Goal: Task Accomplishment & Management: Complete application form

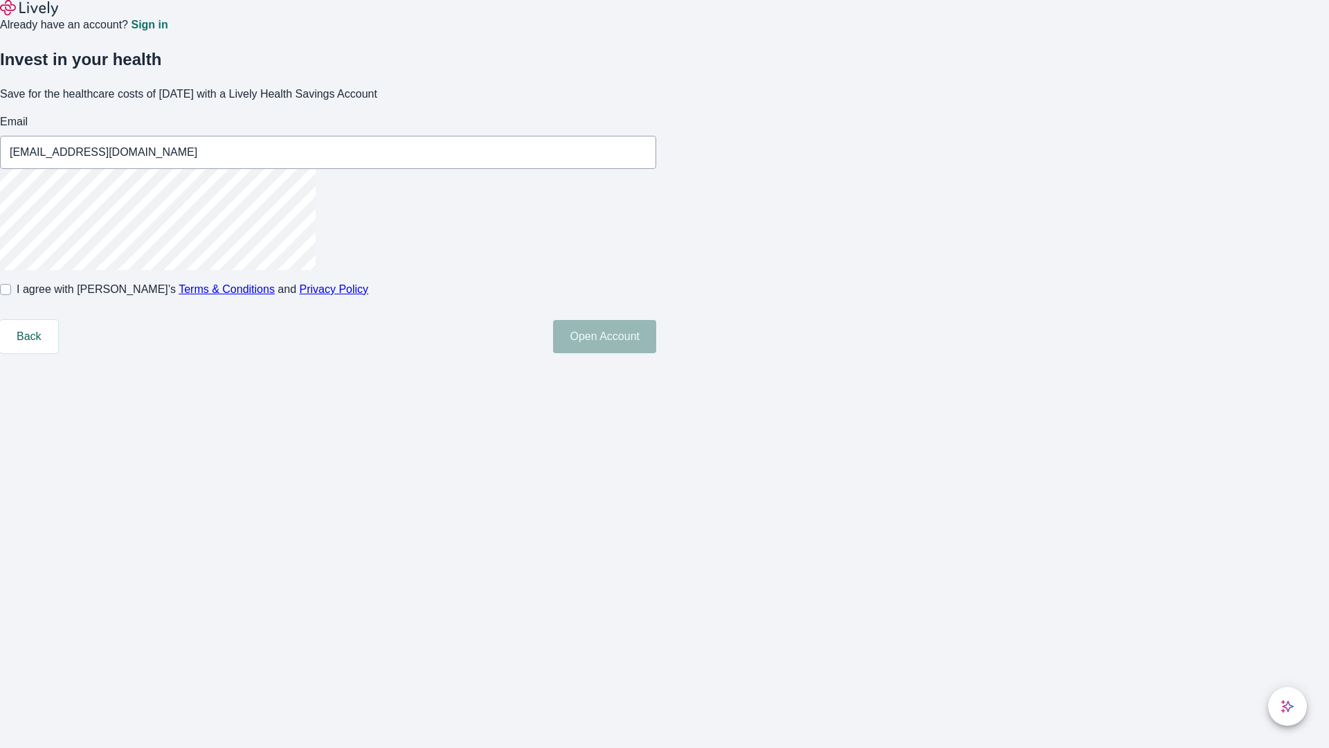
click at [11, 295] on input "I agree with Lively’s Terms & Conditions and Privacy Policy" at bounding box center [5, 289] width 11 height 11
checkbox input "true"
click at [656, 353] on button "Open Account" at bounding box center [604, 336] width 103 height 33
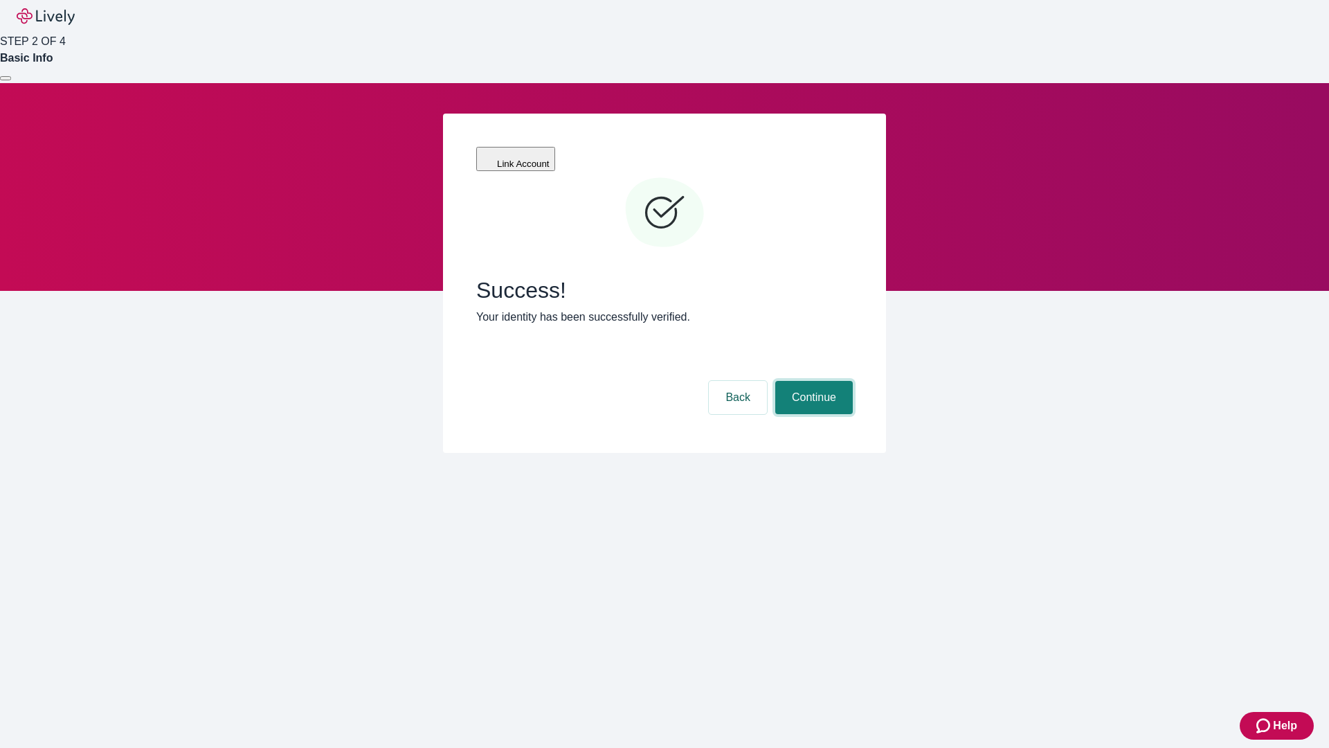
click at [812, 381] on button "Continue" at bounding box center [814, 397] width 78 height 33
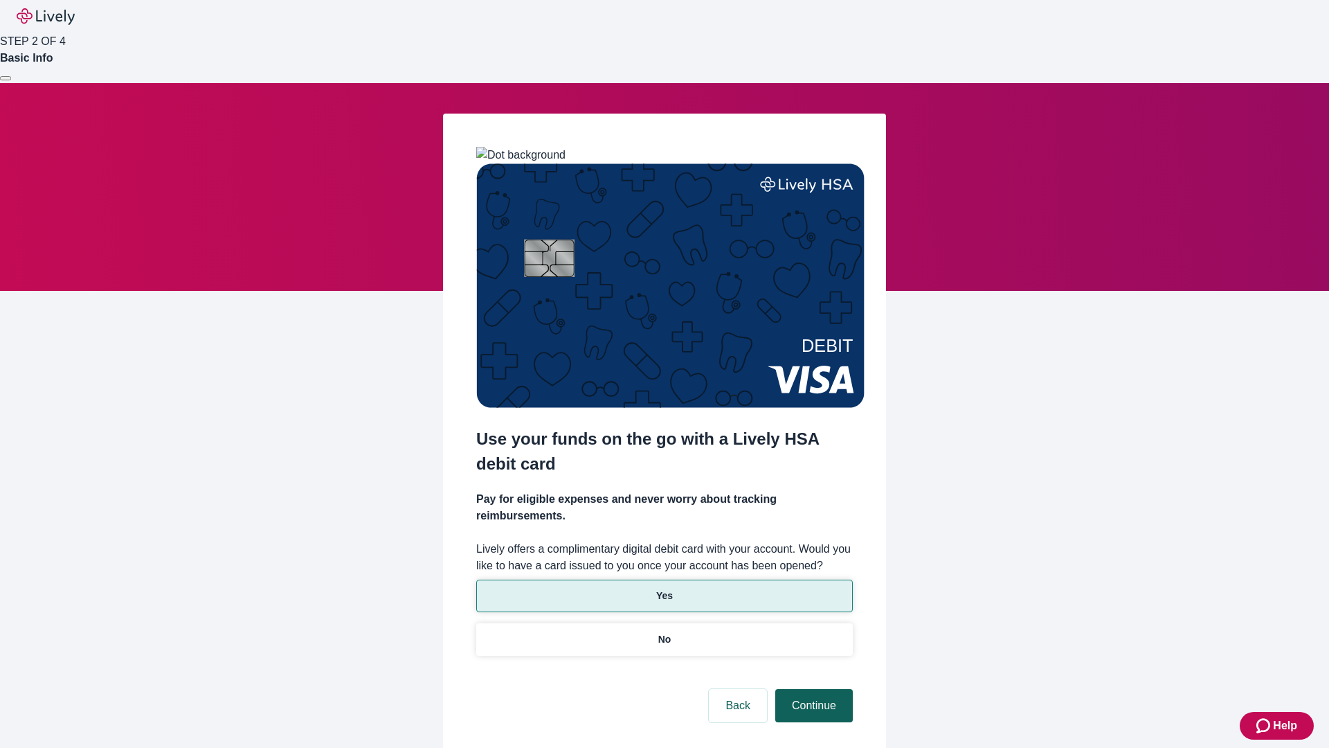
click at [664, 588] on p "Yes" at bounding box center [664, 595] width 17 height 15
click at [812, 689] on button "Continue" at bounding box center [814, 705] width 78 height 33
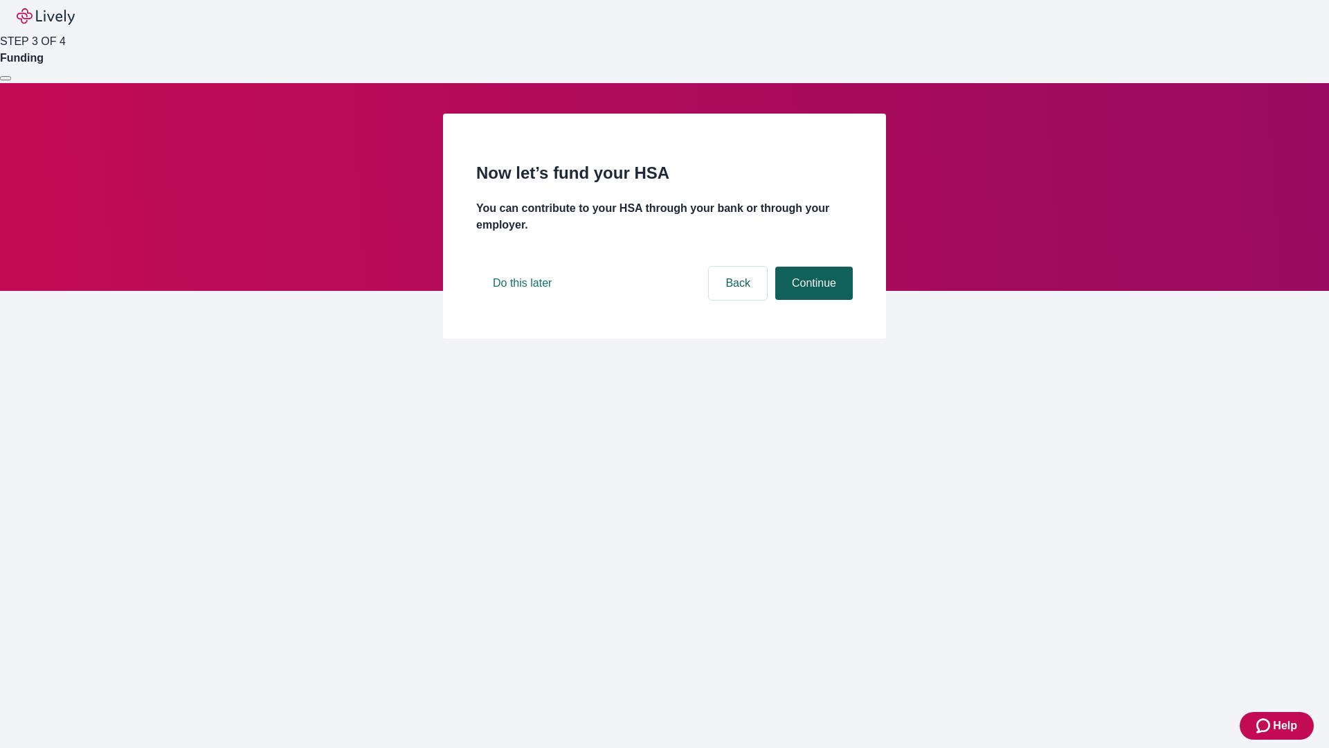
click at [812, 300] on button "Continue" at bounding box center [814, 282] width 78 height 33
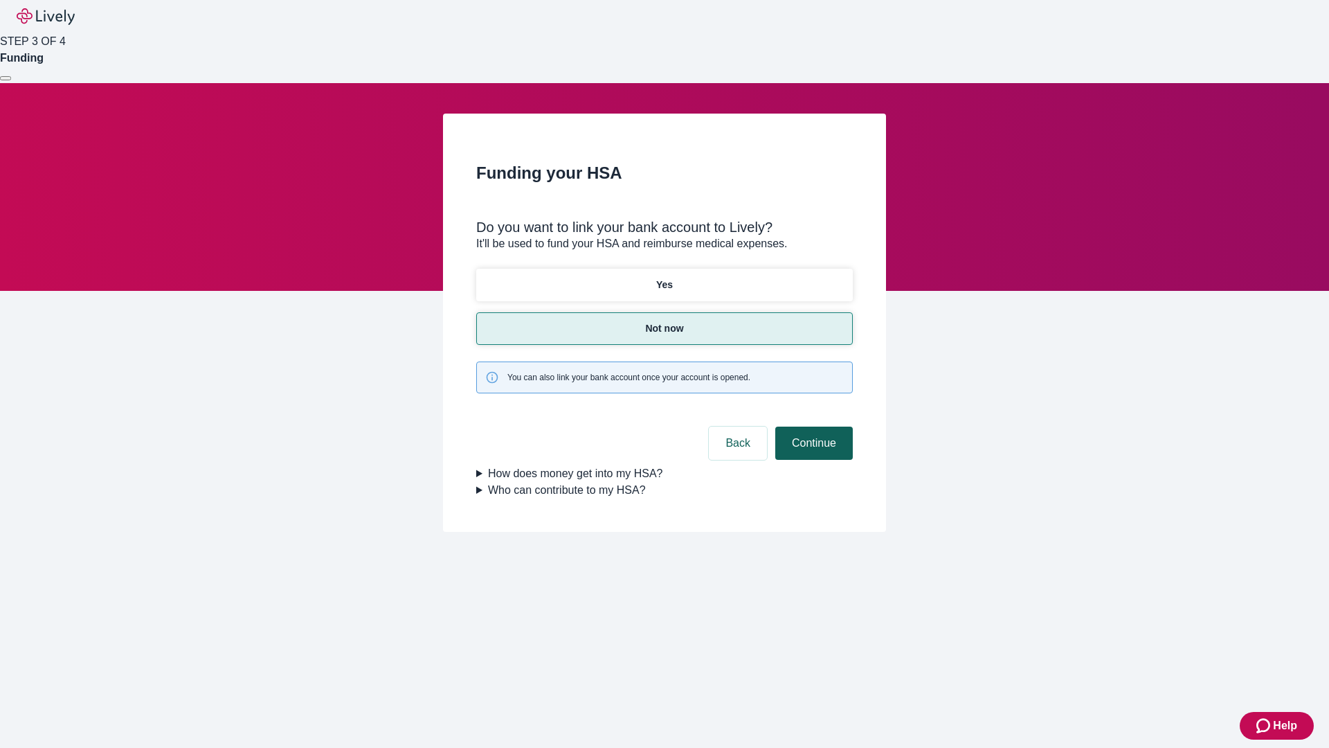
click at [812, 426] on button "Continue" at bounding box center [814, 442] width 78 height 33
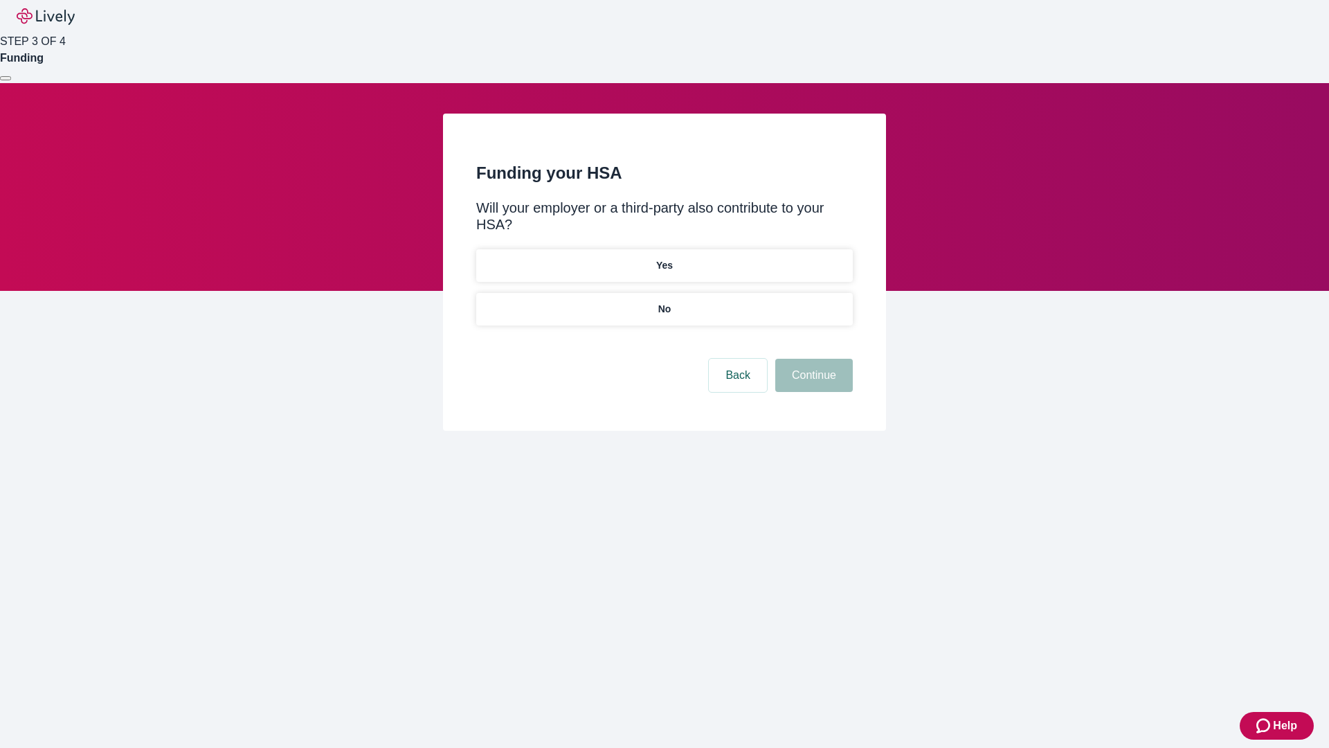
click at [664, 302] on p "No" at bounding box center [664, 309] width 13 height 15
click at [812, 359] on button "Continue" at bounding box center [814, 375] width 78 height 33
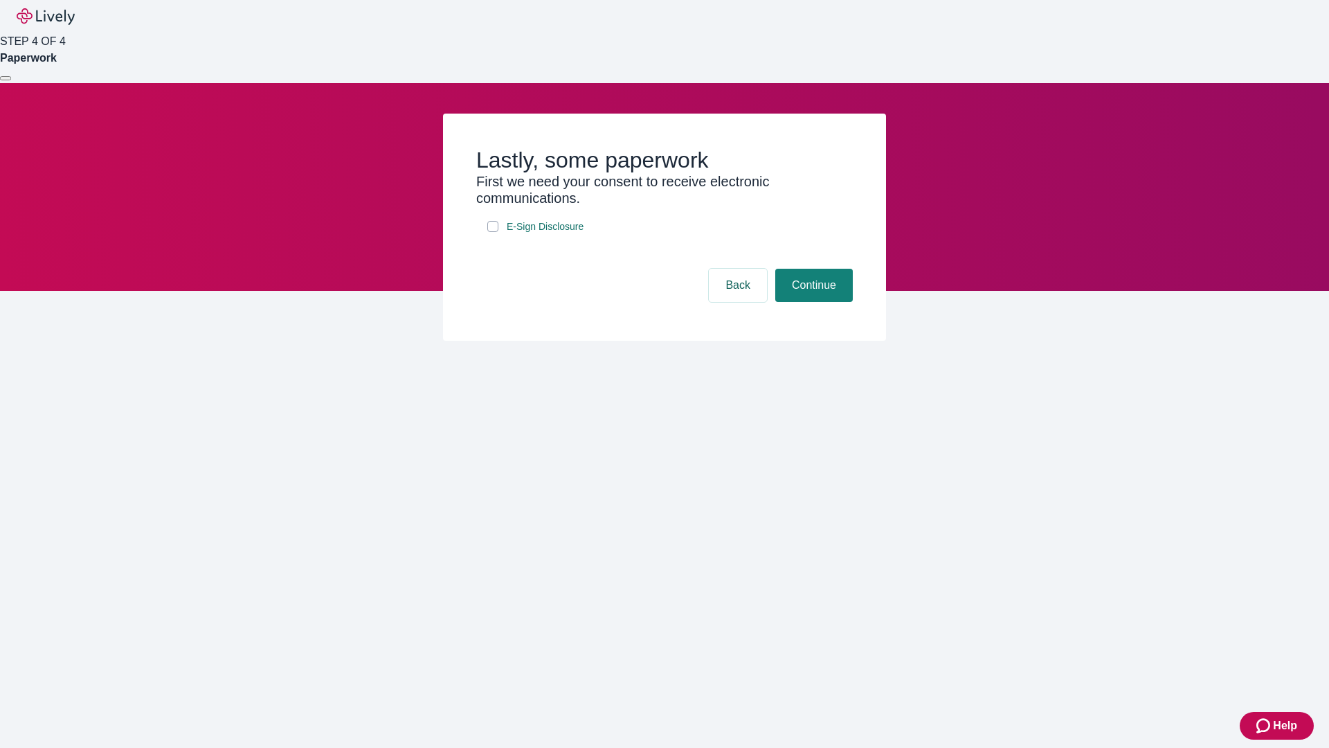
click at [493, 232] on input "E-Sign Disclosure" at bounding box center [492, 226] width 11 height 11
checkbox input "true"
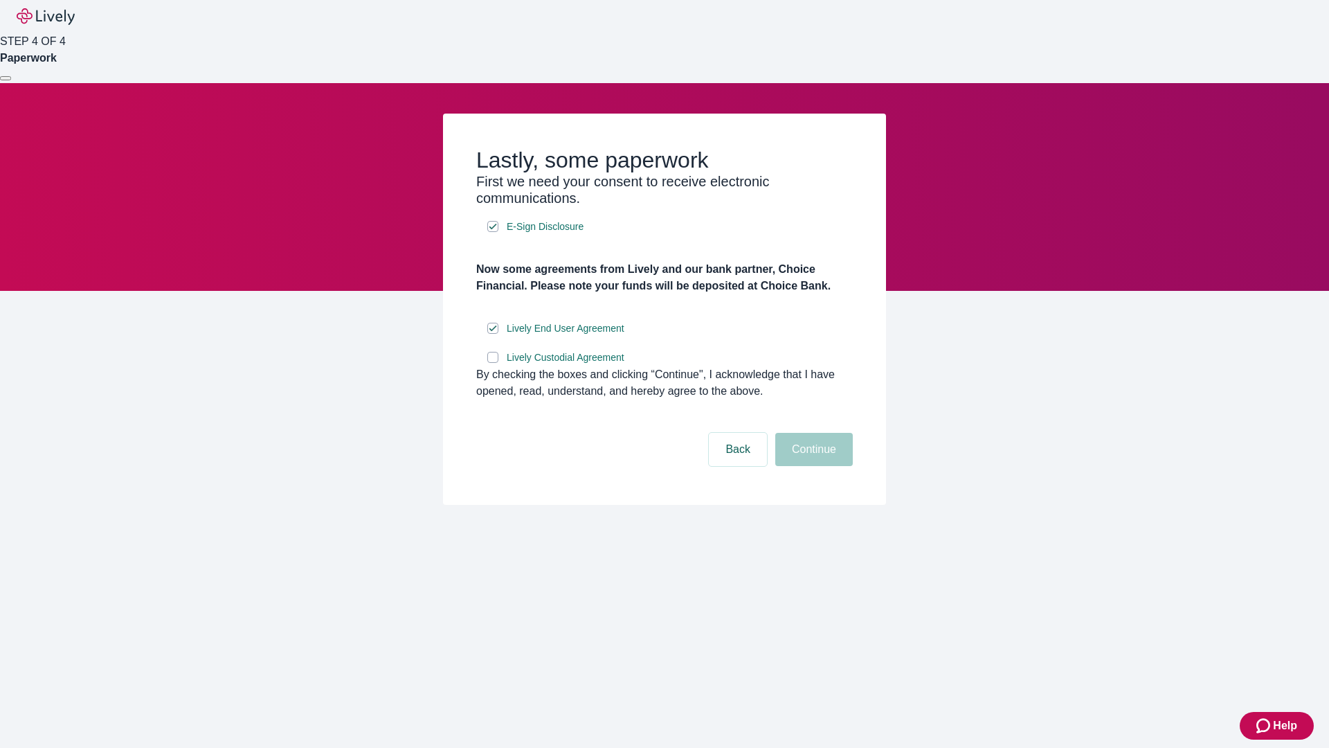
click at [493, 363] on input "Lively Custodial Agreement" at bounding box center [492, 357] width 11 height 11
checkbox input "true"
click at [812, 466] on button "Continue" at bounding box center [814, 449] width 78 height 33
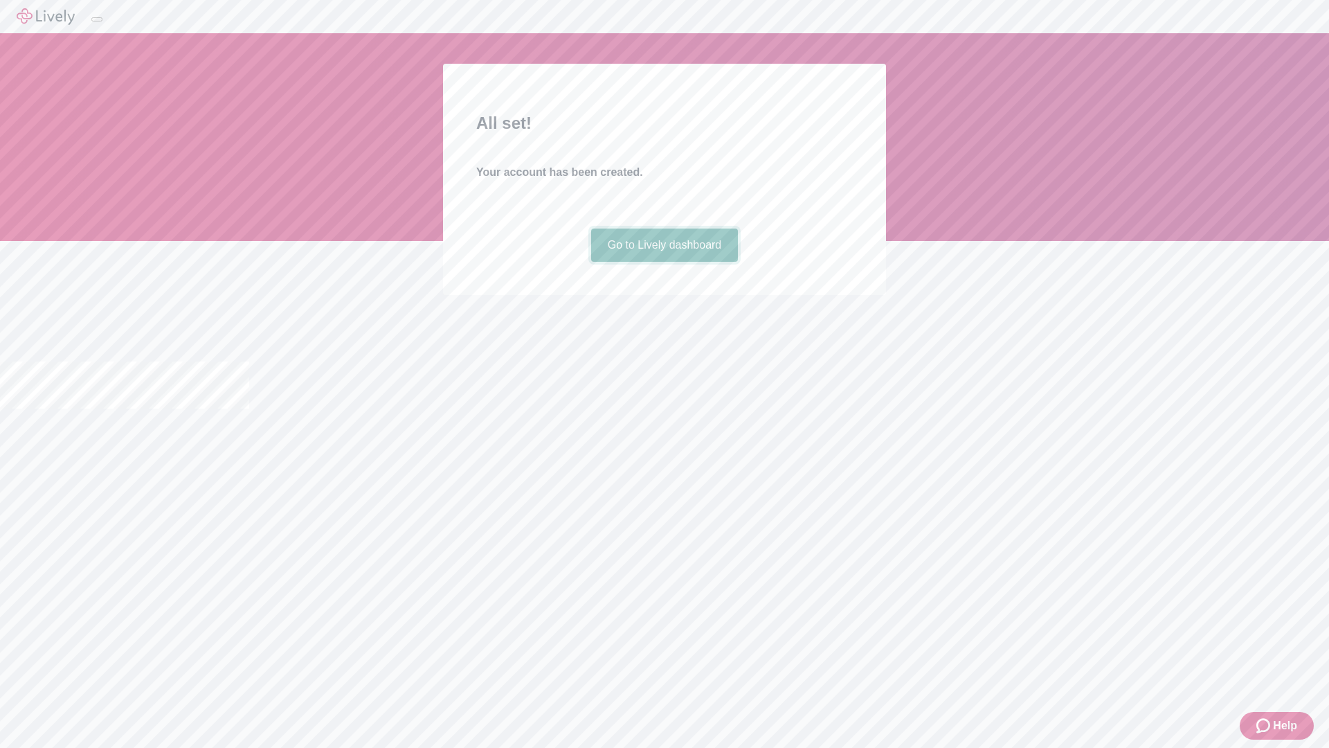
click at [664, 262] on link "Go to Lively dashboard" at bounding box center [664, 244] width 147 height 33
